Goal: Information Seeking & Learning: Learn about a topic

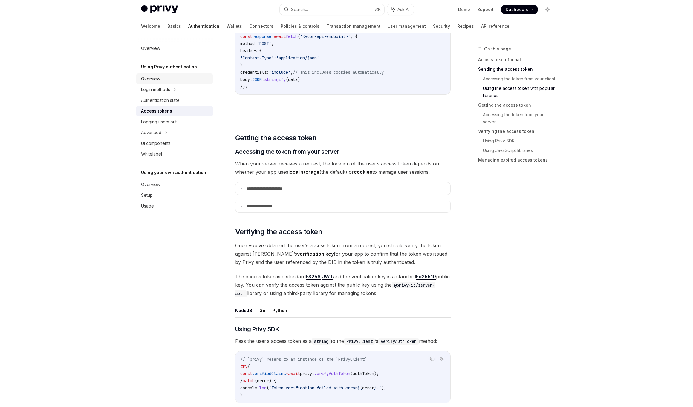
scroll to position [648, 0]
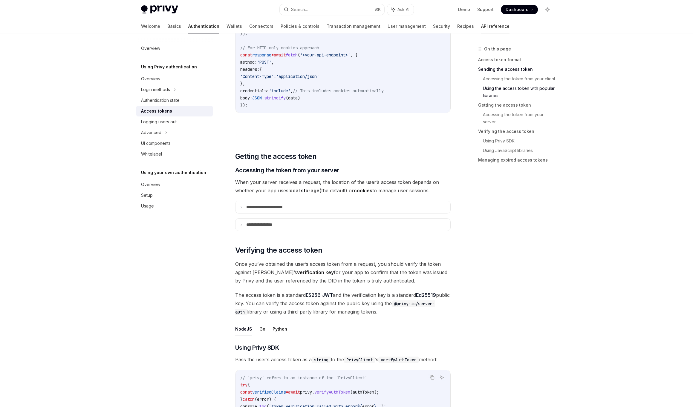
click at [481, 27] on link "API reference" at bounding box center [495, 26] width 28 height 14
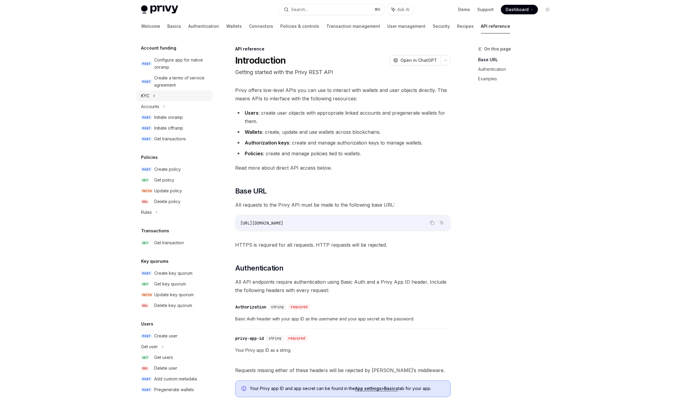
scroll to position [210, 0]
click at [163, 351] on div "Get user" at bounding box center [174, 346] width 76 height 11
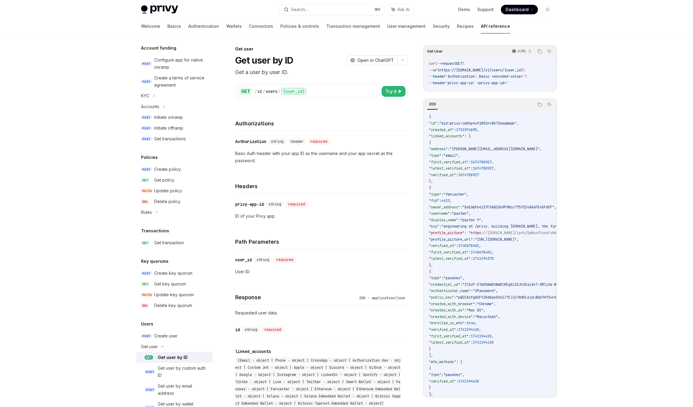
click at [170, 360] on div "Get user by ID" at bounding box center [173, 357] width 30 height 7
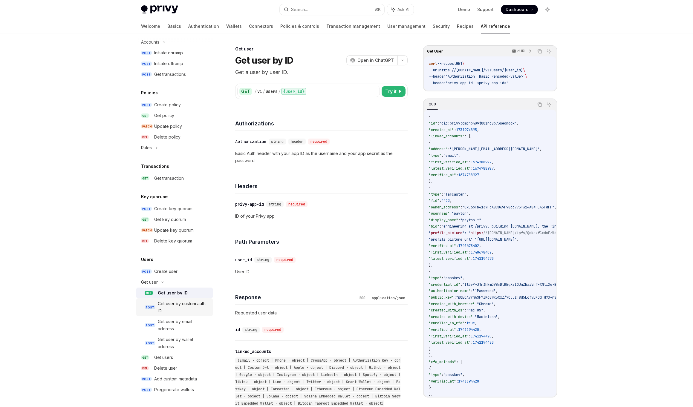
scroll to position [275, 0]
click at [183, 311] on div "Get user by custom auth ID" at bounding box center [183, 307] width 51 height 14
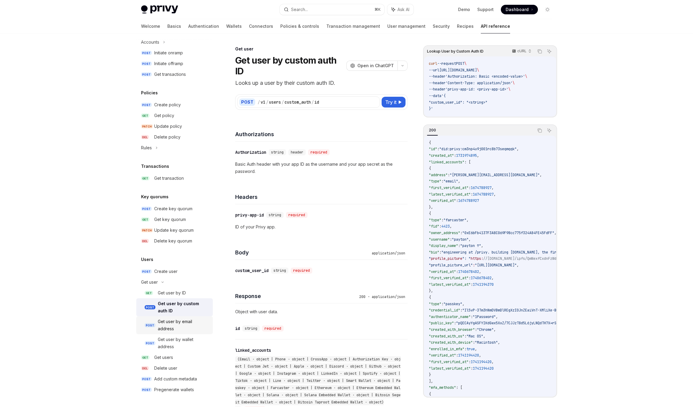
click at [182, 328] on div "Get user by email address" at bounding box center [183, 325] width 51 height 14
type textarea "*"
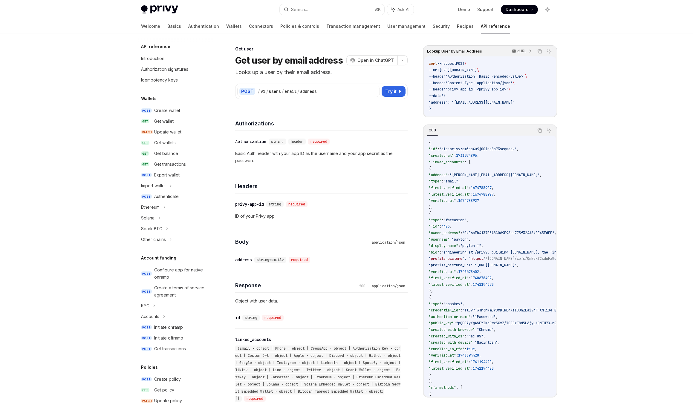
click at [100, 215] on div "Privy Docs home page Search... ⌘ K Ask AI Demo Support Dashboard Dashboard Sear…" at bounding box center [346, 383] width 693 height 766
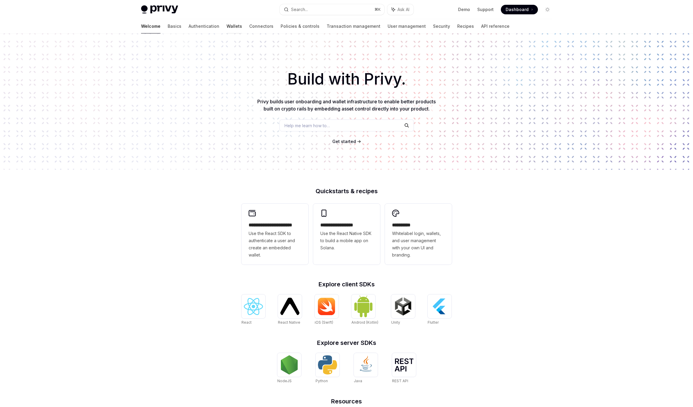
click at [226, 24] on link "Wallets" at bounding box center [234, 26] width 16 height 14
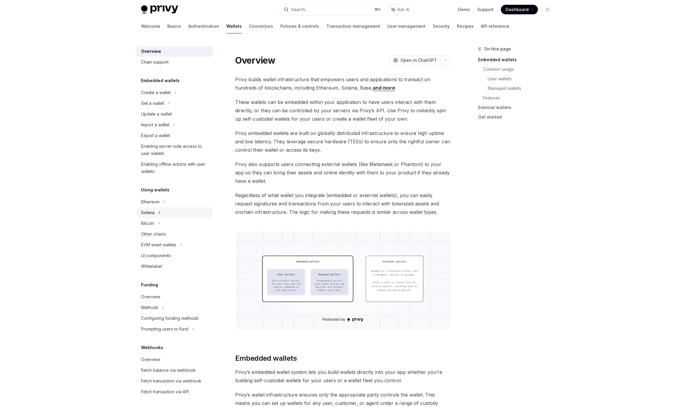
click at [168, 109] on div "Solana" at bounding box center [174, 103] width 76 height 11
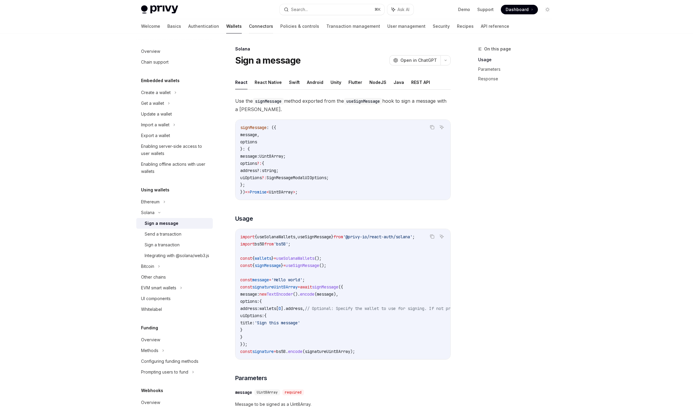
click at [249, 28] on link "Connectors" at bounding box center [261, 26] width 24 height 14
type textarea "*"
